Goal: Transaction & Acquisition: Purchase product/service

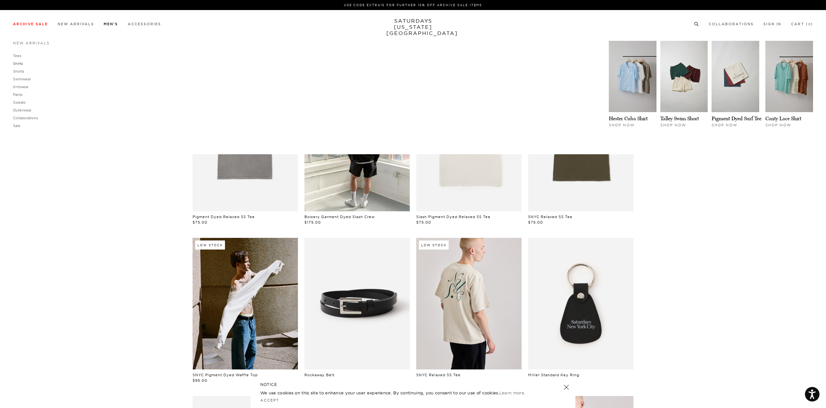
click at [17, 63] on link "Shirts" at bounding box center [18, 63] width 10 height 5
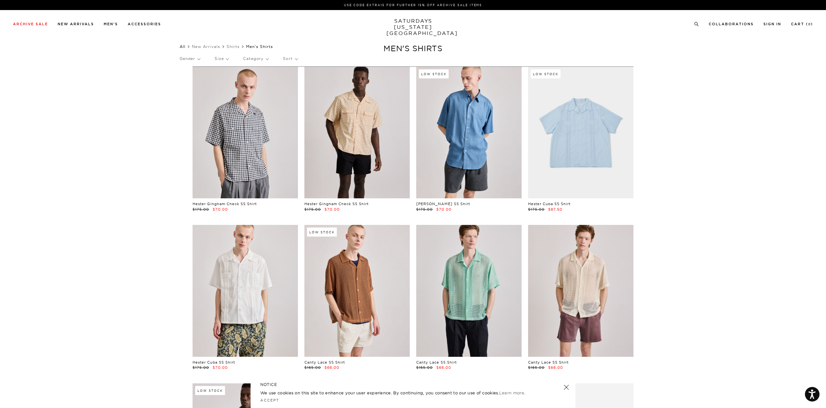
click at [186, 47] on link "All" at bounding box center [183, 46] width 6 height 5
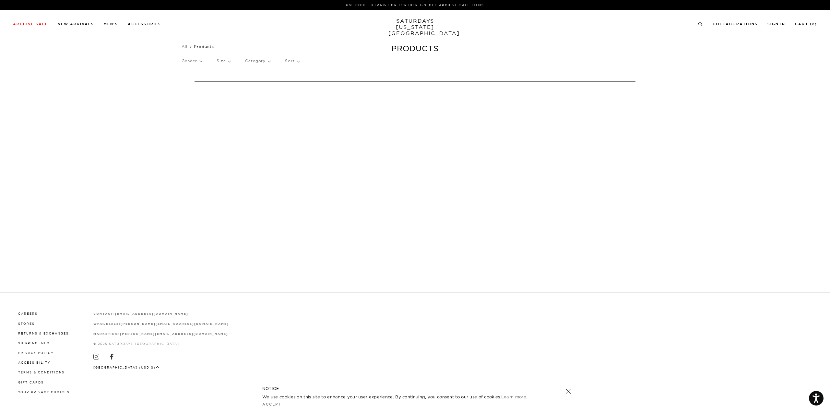
click at [198, 62] on p "Gender" at bounding box center [192, 61] width 20 height 15
click at [191, 83] on p "Mens" at bounding box center [201, 83] width 39 height 8
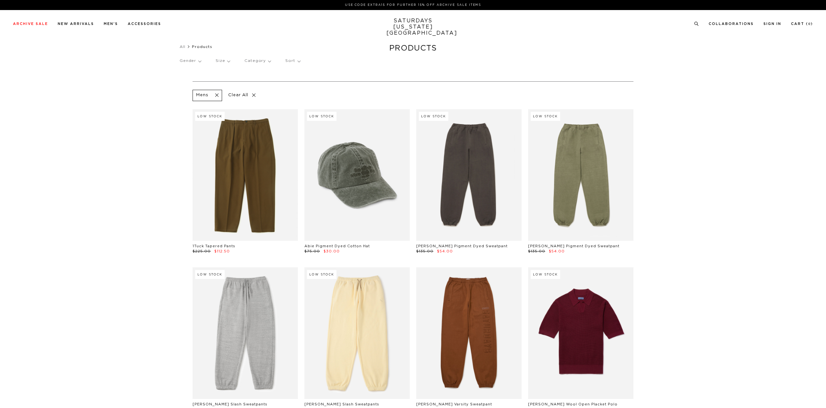
click at [256, 61] on p "Category" at bounding box center [258, 61] width 26 height 15
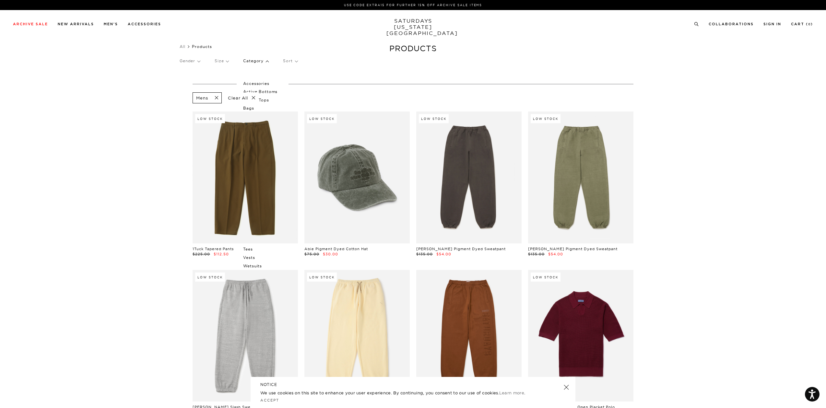
click at [268, 58] on p "Category" at bounding box center [255, 61] width 25 height 15
click at [268, 61] on p "Category" at bounding box center [255, 61] width 25 height 15
click at [255, 98] on p "Clear All" at bounding box center [241, 97] width 33 height 11
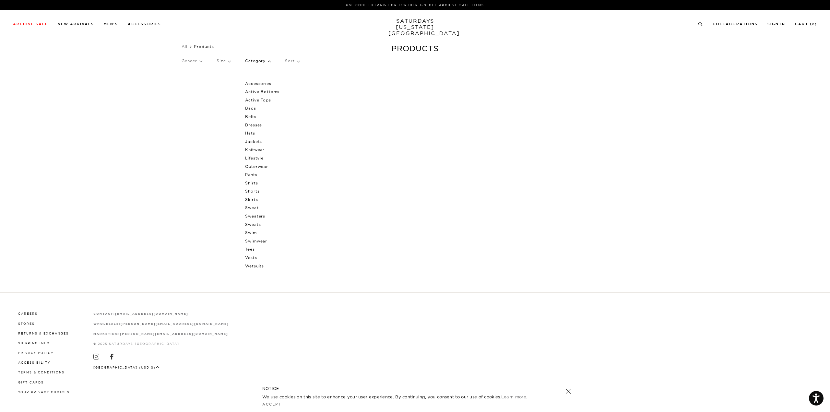
click at [255, 182] on p "Shirts" at bounding box center [264, 183] width 39 height 8
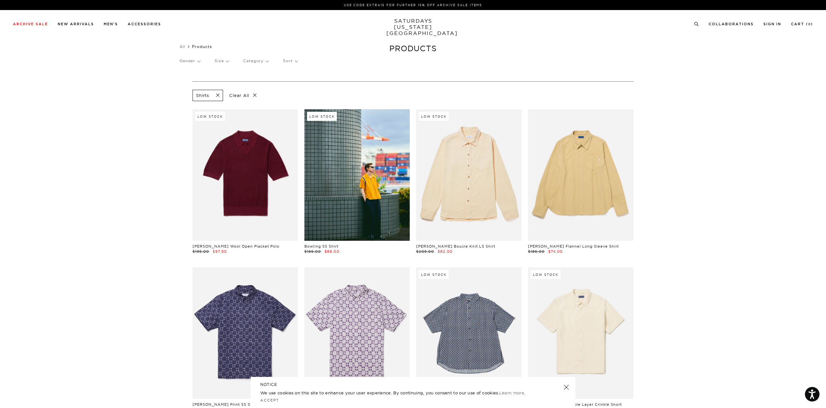
click at [197, 63] on p "Gender" at bounding box center [190, 61] width 20 height 15
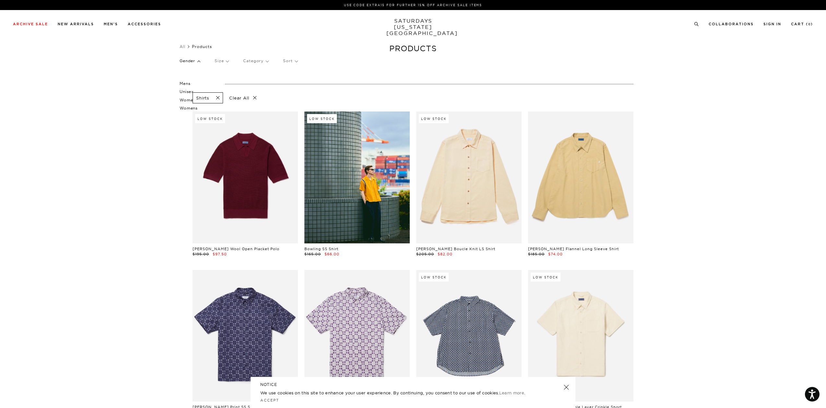
click at [182, 81] on p "Mens" at bounding box center [199, 83] width 39 height 8
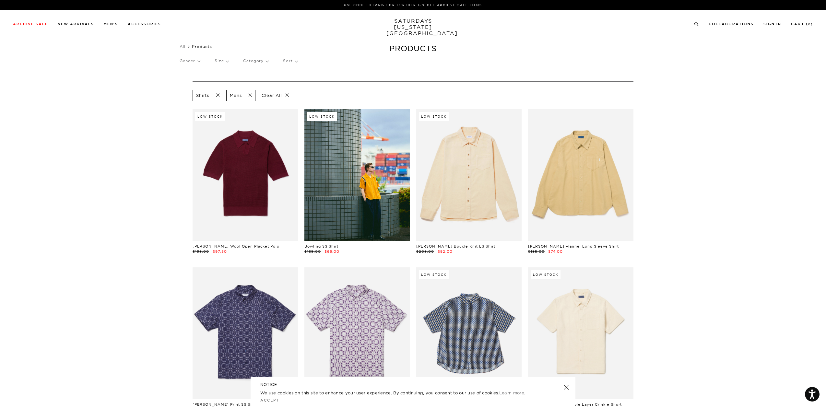
click at [566, 388] on link at bounding box center [566, 387] width 9 height 9
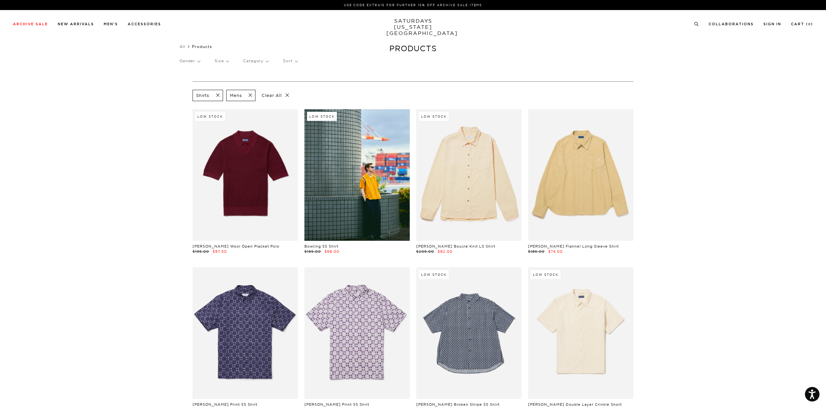
click at [286, 59] on p "Sort" at bounding box center [290, 61] width 14 height 15
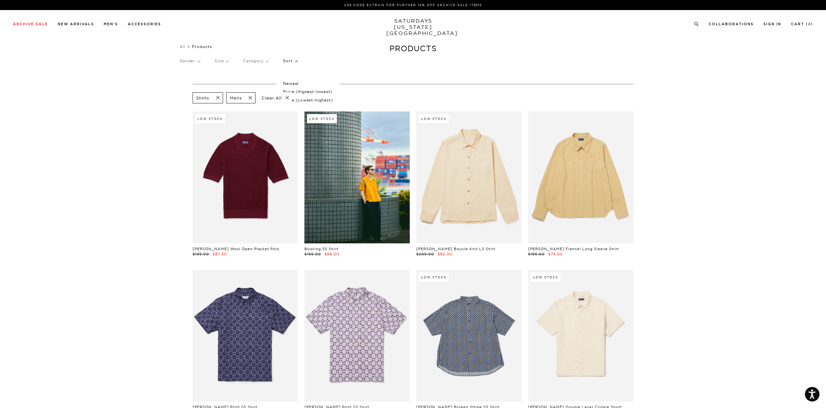
click at [293, 59] on p "Sort" at bounding box center [290, 61] width 14 height 15
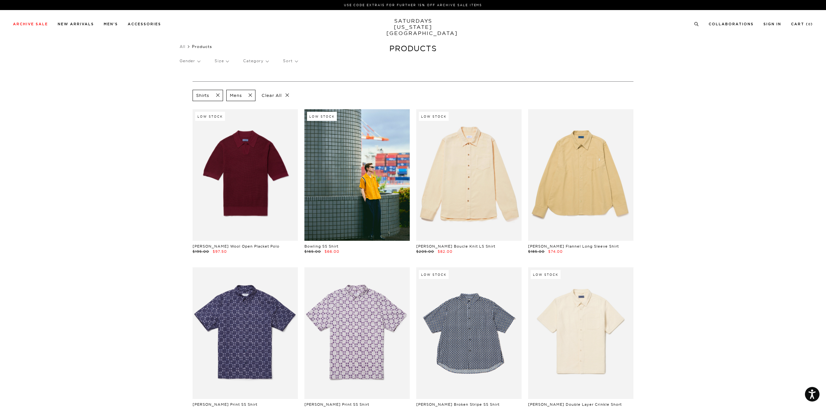
click at [294, 61] on p "Sort" at bounding box center [290, 61] width 14 height 15
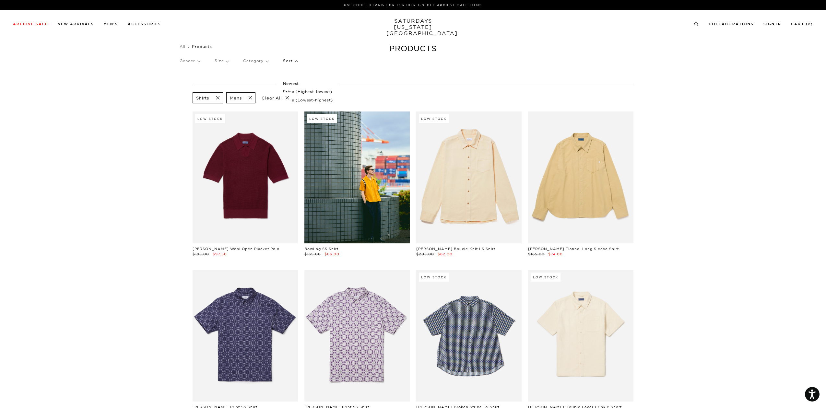
click at [293, 83] on p "Newest" at bounding box center [308, 83] width 50 height 8
